Goal: Information Seeking & Learning: Compare options

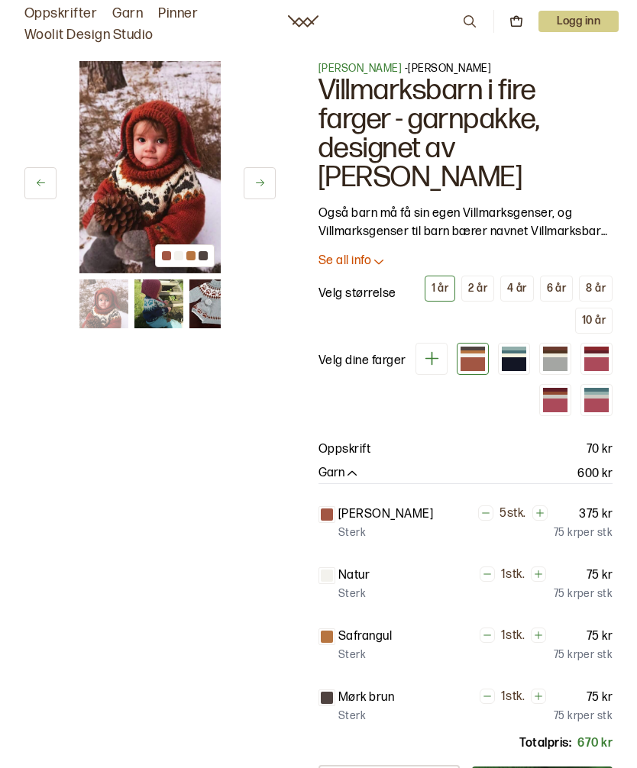
click at [473, 288] on div "2 år" at bounding box center [477, 289] width 19 height 14
click at [555, 352] on div at bounding box center [555, 352] width 24 height 4
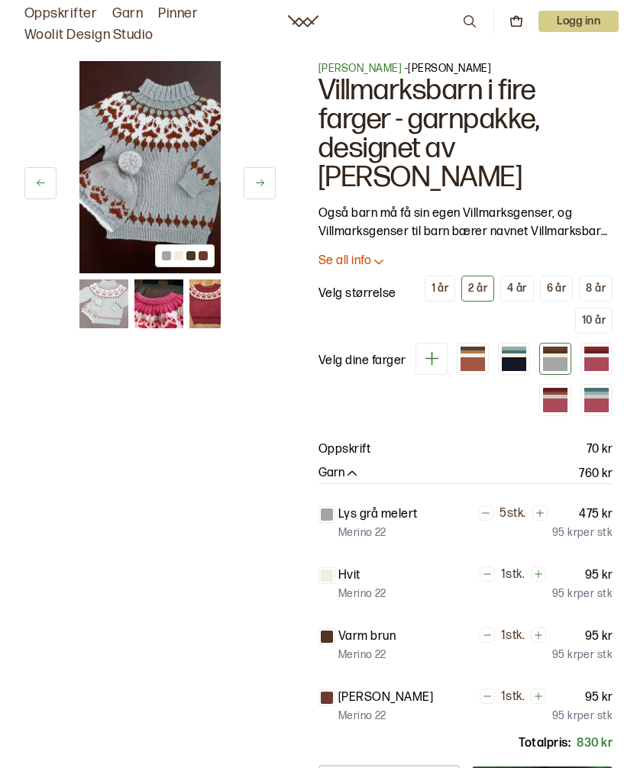
click at [518, 360] on div at bounding box center [514, 364] width 24 height 14
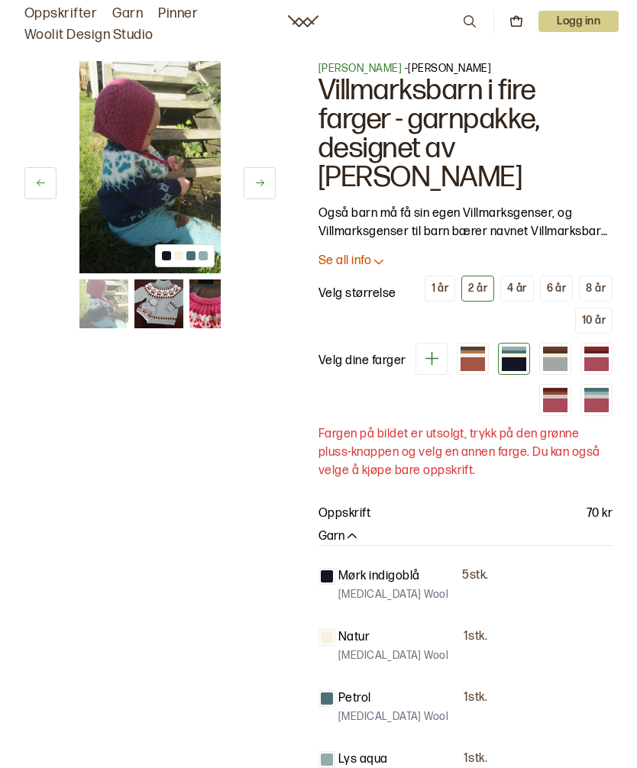
click at [557, 364] on div at bounding box center [555, 364] width 24 height 14
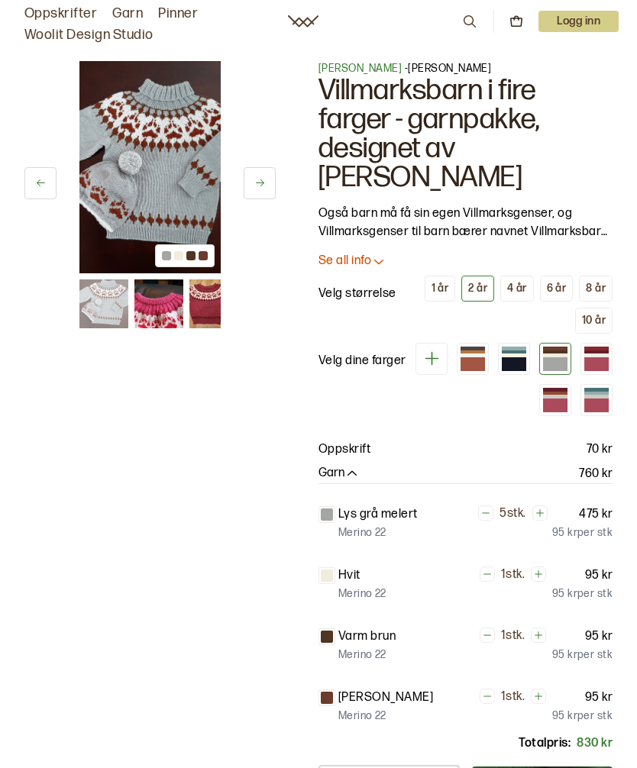
click at [594, 392] on div at bounding box center [596, 394] width 24 height 4
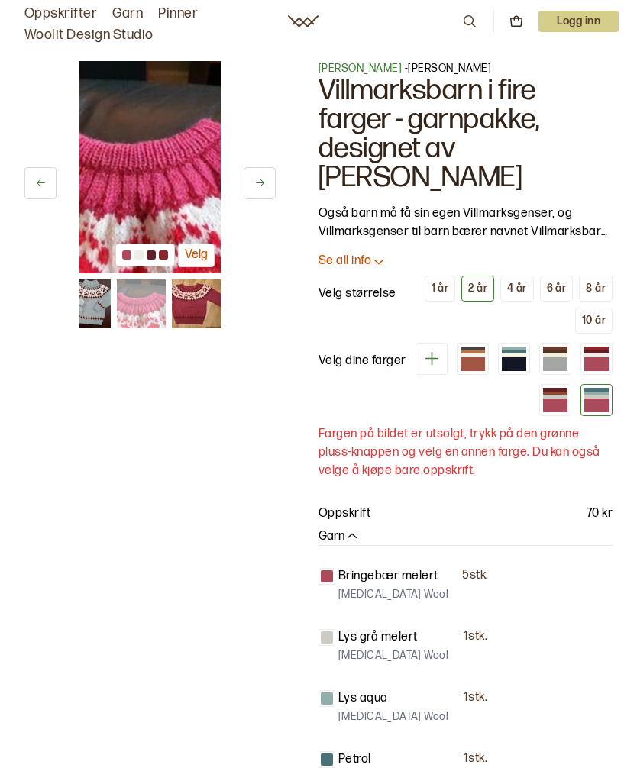
click at [483, 357] on div at bounding box center [472, 356] width 24 height 4
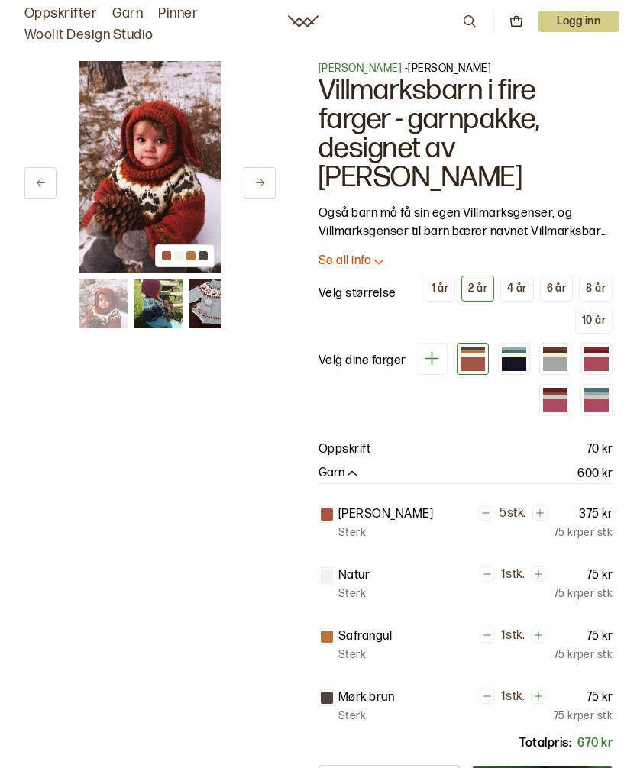
click at [515, 353] on div at bounding box center [514, 352] width 24 height 4
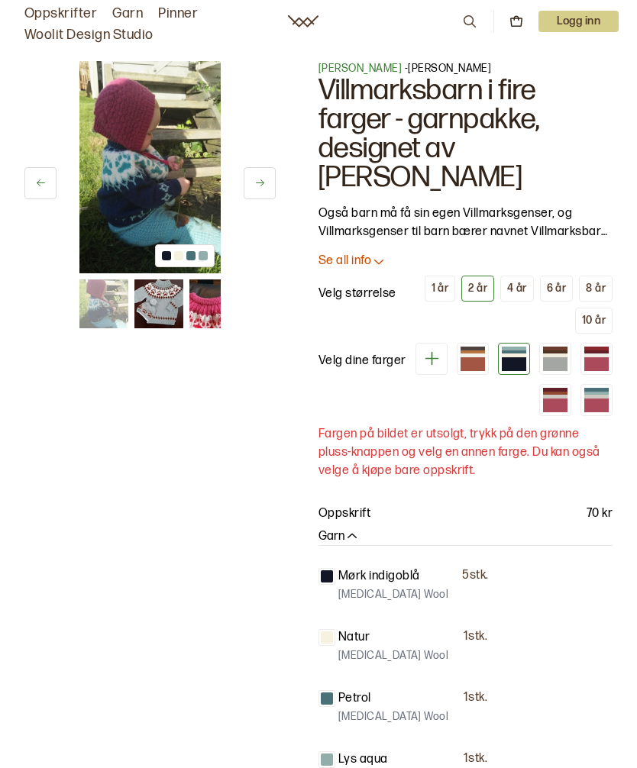
click at [554, 349] on div at bounding box center [555, 349] width 24 height 4
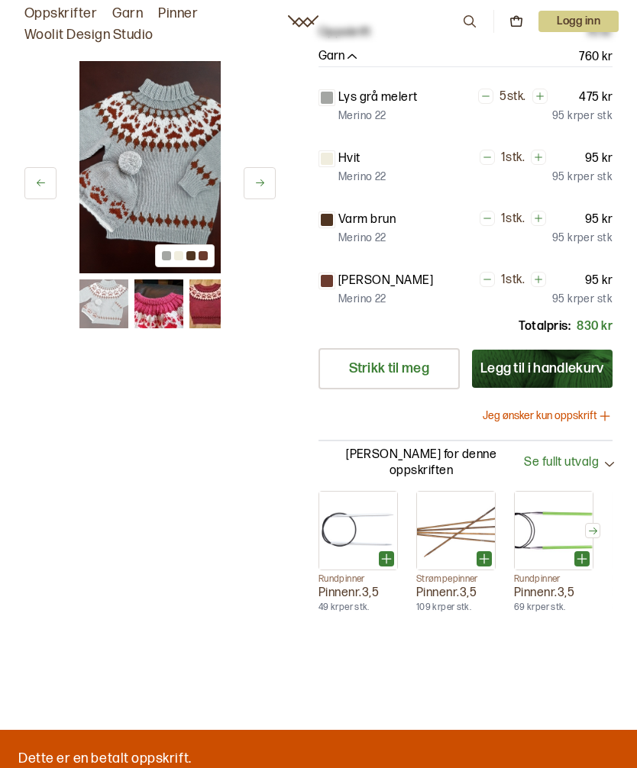
scroll to position [418, 0]
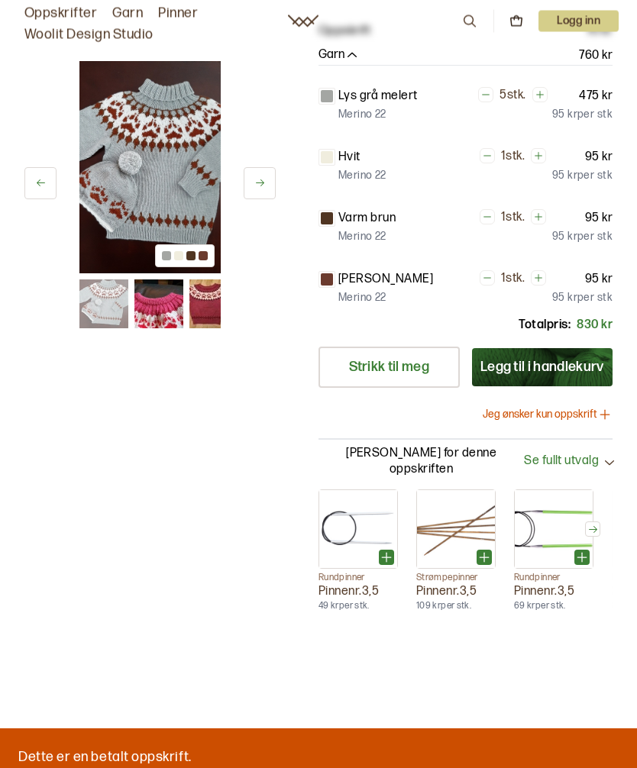
click at [424, 366] on link "Strikk til meg" at bounding box center [388, 367] width 141 height 41
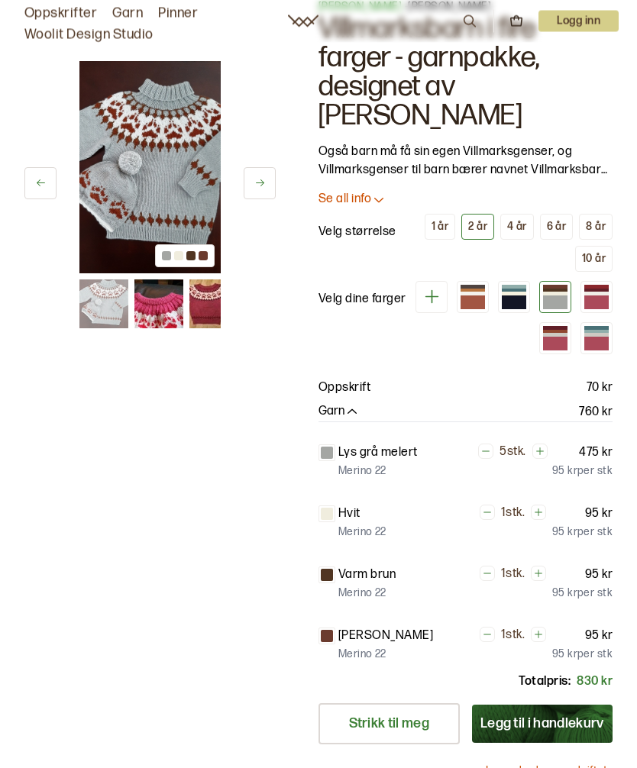
scroll to position [0, 0]
